Goal: Find contact information: Find contact information

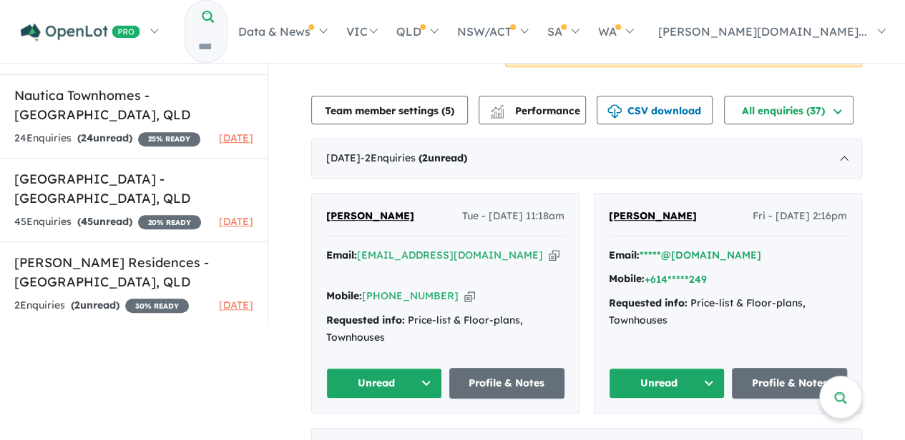
scroll to position [333, 0]
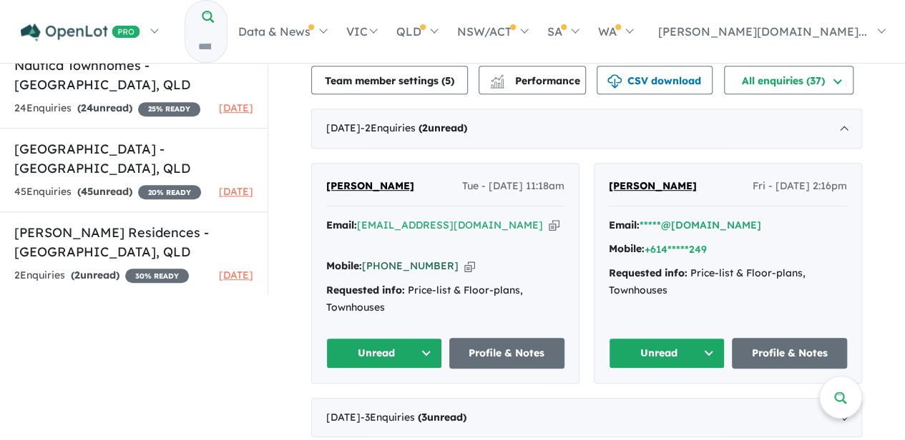
drag, startPoint x: 443, startPoint y: 249, endPoint x: 385, endPoint y: 249, distance: 57.9
click at [385, 258] on div "Mobile: [PHONE_NUMBER] Copied!" at bounding box center [445, 266] width 238 height 17
copy link "457 415 134"
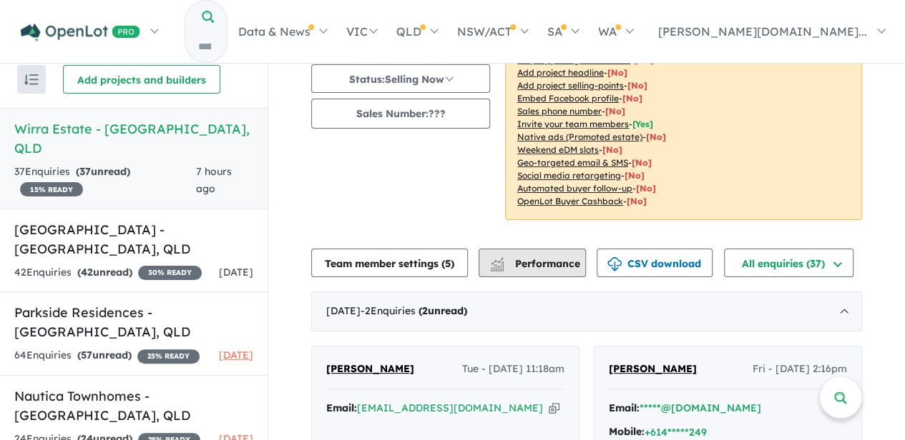
scroll to position [238, 0]
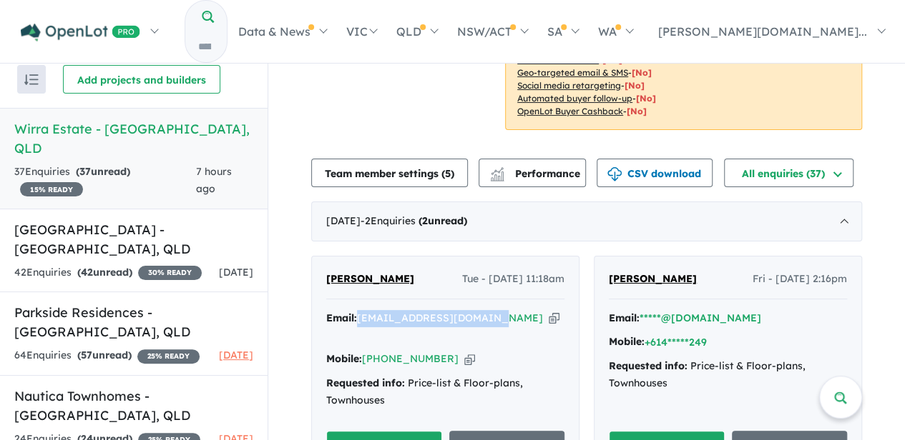
drag, startPoint x: 481, startPoint y: 315, endPoint x: 355, endPoint y: 313, distance: 125.9
click at [355, 313] on div "Email: [EMAIL_ADDRESS][DOMAIN_NAME] Copied!" at bounding box center [445, 327] width 238 height 34
copy div "[EMAIL_ADDRESS][DOMAIN_NAME]"
drag, startPoint x: 426, startPoint y: 341, endPoint x: 380, endPoint y: 341, distance: 46.5
click at [380, 351] on div "Mobile: [PHONE_NUMBER] Copied!" at bounding box center [445, 359] width 238 height 17
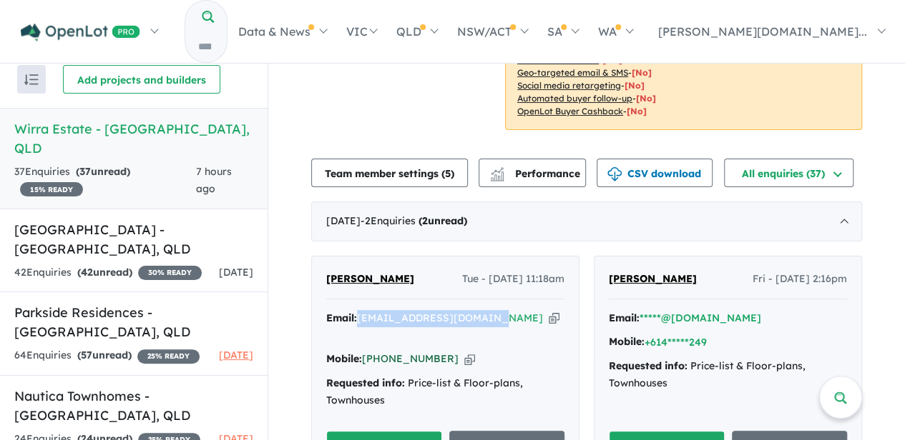
copy link "457 415 134"
drag, startPoint x: 480, startPoint y: 315, endPoint x: 358, endPoint y: 313, distance: 122.3
click at [358, 313] on div "Email: [EMAIL_ADDRESS][DOMAIN_NAME] Copied!" at bounding box center [445, 327] width 238 height 34
copy a%20Wirra%20Estate%20-%20Labrador"] "[EMAIL_ADDRESS][DOMAIN_NAME]"
